Goal: Task Accomplishment & Management: Use online tool/utility

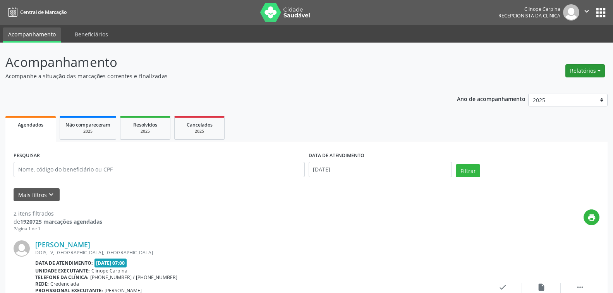
click at [582, 73] on button "Relatórios" at bounding box center [584, 70] width 39 height 13
click at [558, 88] on link "Agendamentos" at bounding box center [562, 87] width 83 height 11
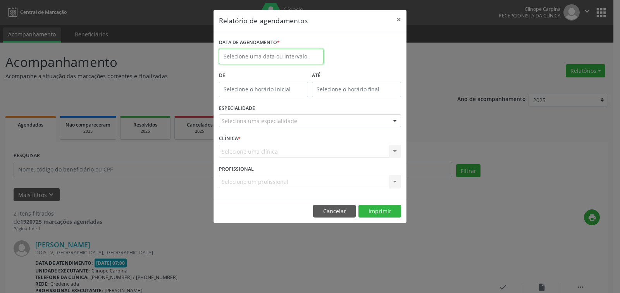
click at [263, 55] on input "text" at bounding box center [271, 56] width 105 height 15
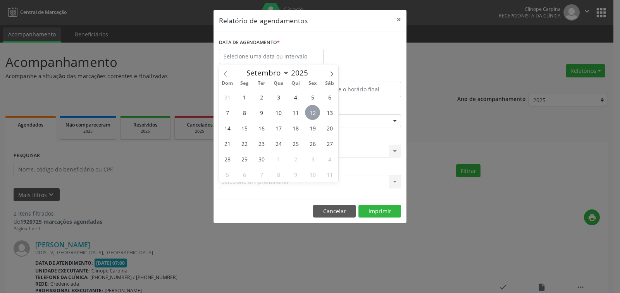
click at [315, 108] on span "12" at bounding box center [312, 112] width 15 height 15
type input "[DATE]"
click at [315, 109] on span "12" at bounding box center [312, 112] width 15 height 15
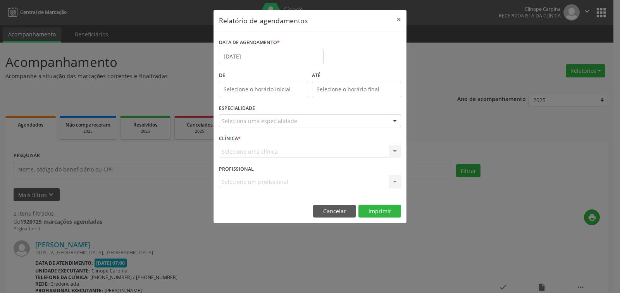
click at [241, 125] on div "Seleciona uma especialidade" at bounding box center [310, 120] width 182 height 13
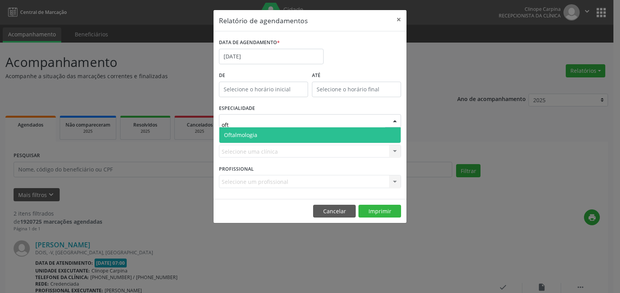
click at [247, 136] on span "Oftalmologia" at bounding box center [240, 134] width 33 height 7
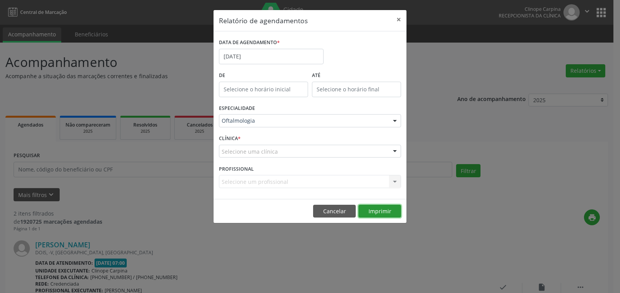
click at [377, 209] on button "Imprimir" at bounding box center [379, 211] width 43 height 13
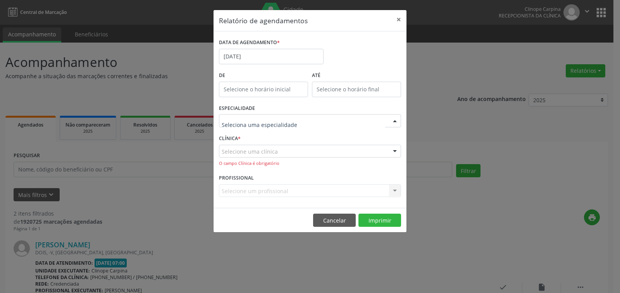
click at [302, 116] on div at bounding box center [310, 120] width 182 height 13
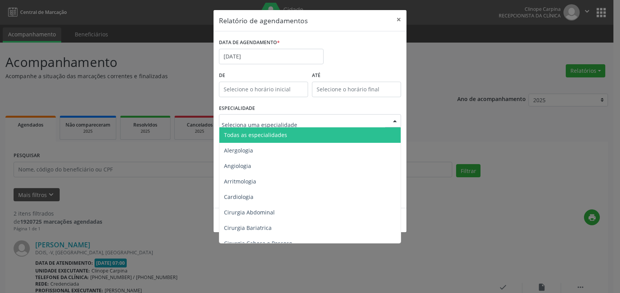
click at [302, 114] on div at bounding box center [310, 120] width 182 height 13
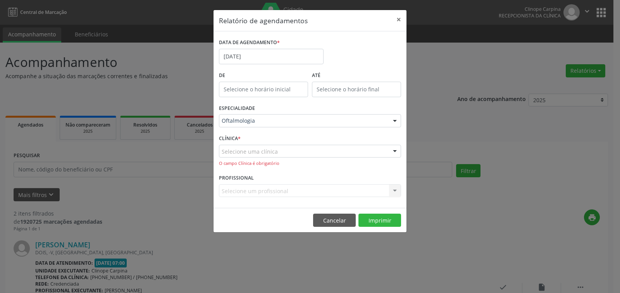
click at [297, 112] on div "ESPECIALIDADE Oftalmologia Todas as especialidades Alergologia Angiologia Arrit…" at bounding box center [310, 118] width 186 height 30
click at [290, 151] on div "Selecione uma clínica" at bounding box center [310, 151] width 182 height 13
click at [290, 151] on input "text" at bounding box center [303, 155] width 163 height 15
click at [296, 117] on div at bounding box center [310, 120] width 182 height 13
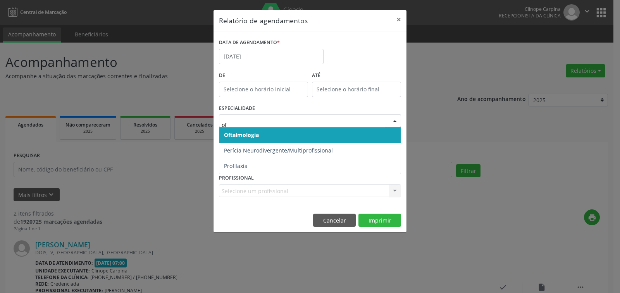
type input "oft"
click at [293, 135] on span "Oftalmologia" at bounding box center [309, 134] width 181 height 15
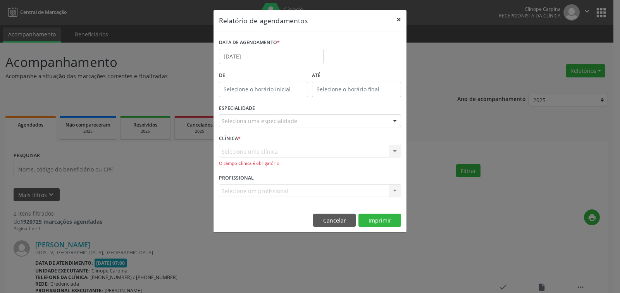
click at [397, 18] on button "×" at bounding box center [398, 19] width 15 height 19
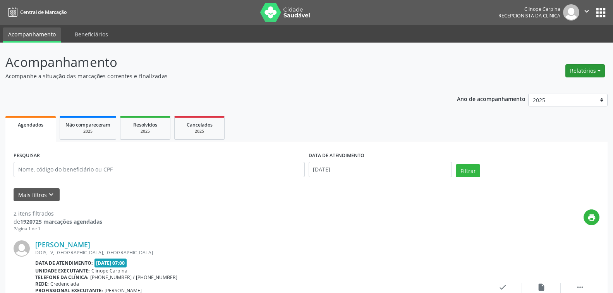
click at [592, 74] on button "Relatórios" at bounding box center [584, 70] width 39 height 13
click at [539, 86] on link "Agendamentos" at bounding box center [562, 87] width 83 height 11
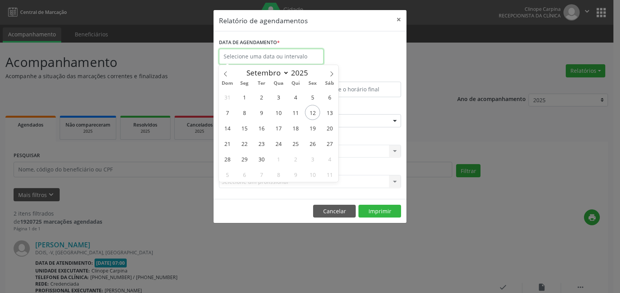
click at [272, 58] on input "text" at bounding box center [271, 56] width 105 height 15
click at [313, 111] on span "12" at bounding box center [312, 112] width 15 height 15
type input "[DATE]"
click at [313, 113] on span "12" at bounding box center [312, 112] width 15 height 15
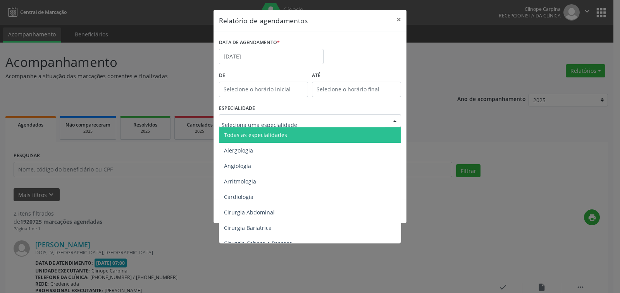
click at [264, 117] on div at bounding box center [310, 120] width 182 height 13
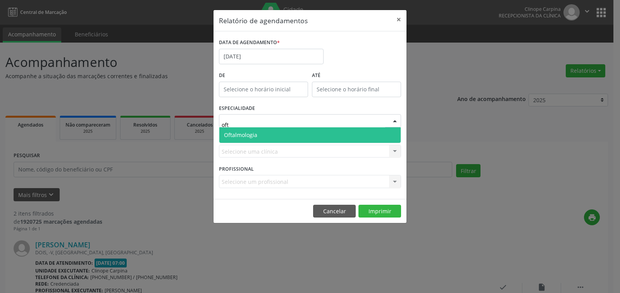
type input "ofta"
click at [256, 135] on span "Oftalmologia" at bounding box center [240, 134] width 33 height 7
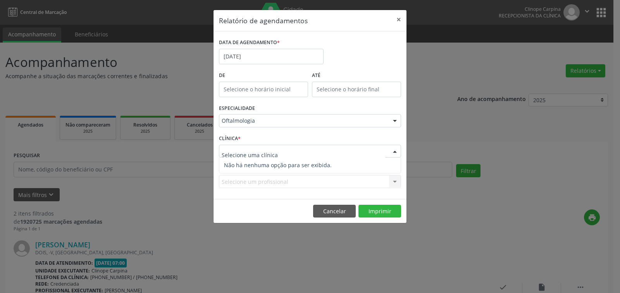
click at [393, 152] on div at bounding box center [395, 151] width 12 height 13
type input "clinope"
click at [393, 152] on div at bounding box center [395, 151] width 12 height 13
click at [377, 179] on div "Selecione um profissional Nenhum resultado encontrado para: " " Não há nenhuma …" at bounding box center [310, 181] width 182 height 13
click at [353, 98] on div "ATÉ" at bounding box center [356, 86] width 93 height 33
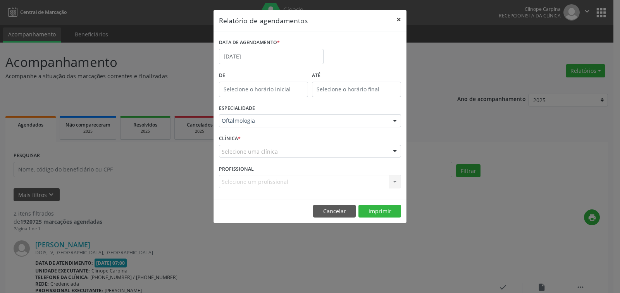
click at [400, 18] on button "×" at bounding box center [398, 19] width 15 height 19
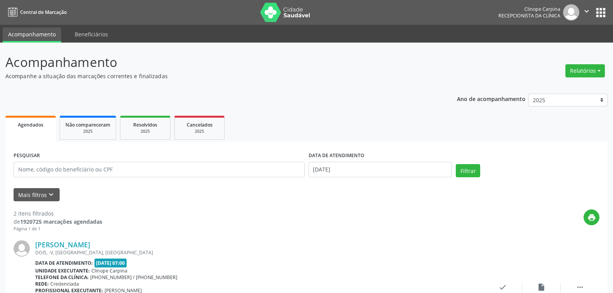
click at [240, 229] on div "print" at bounding box center [350, 220] width 497 height 23
